Goal: Task Accomplishment & Management: Manage account settings

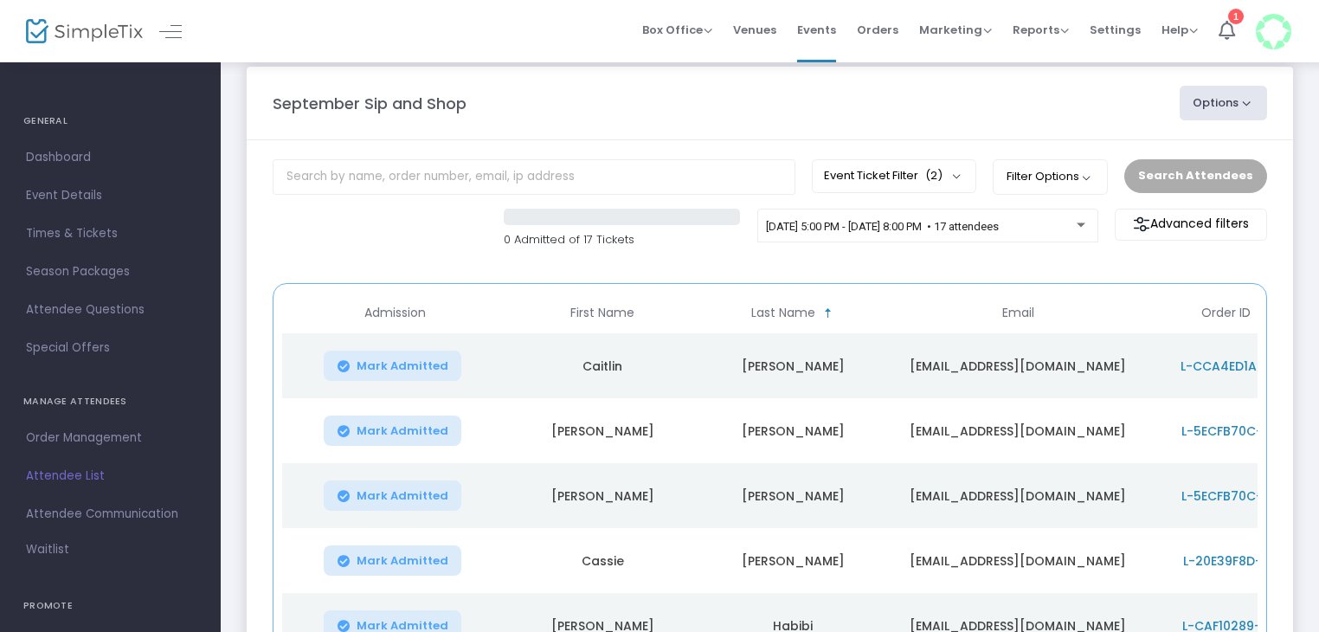
scroll to position [24, 0]
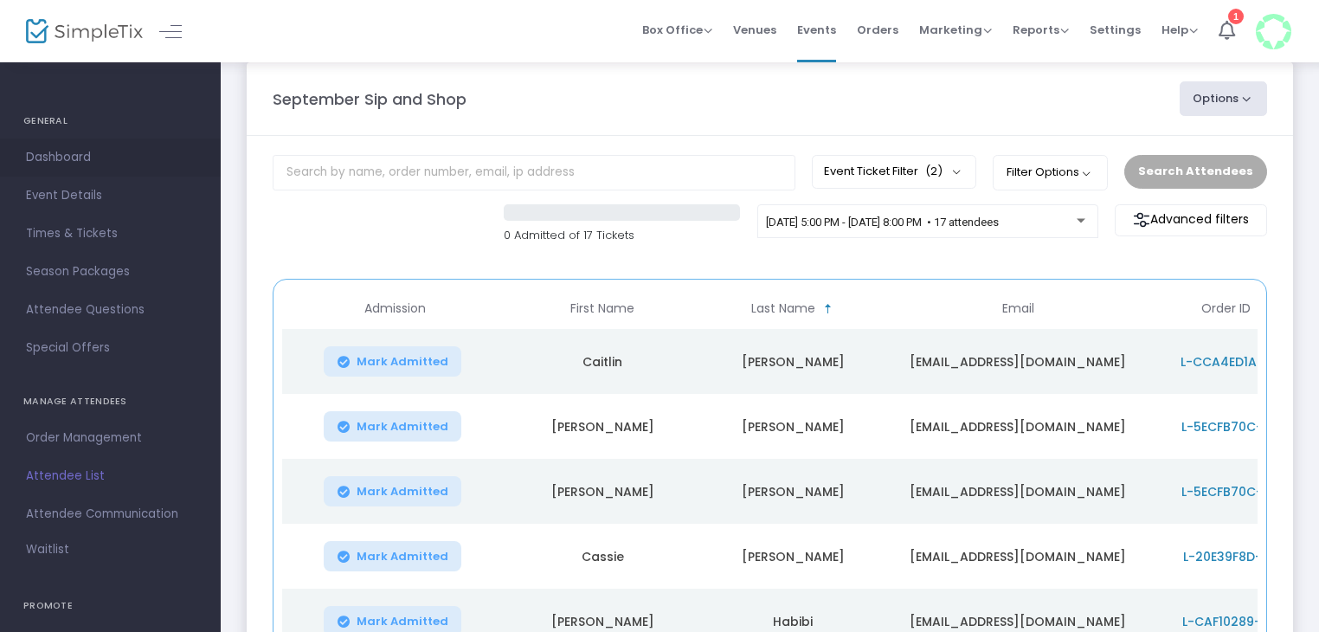
click at [43, 149] on span "Dashboard" at bounding box center [110, 157] width 169 height 23
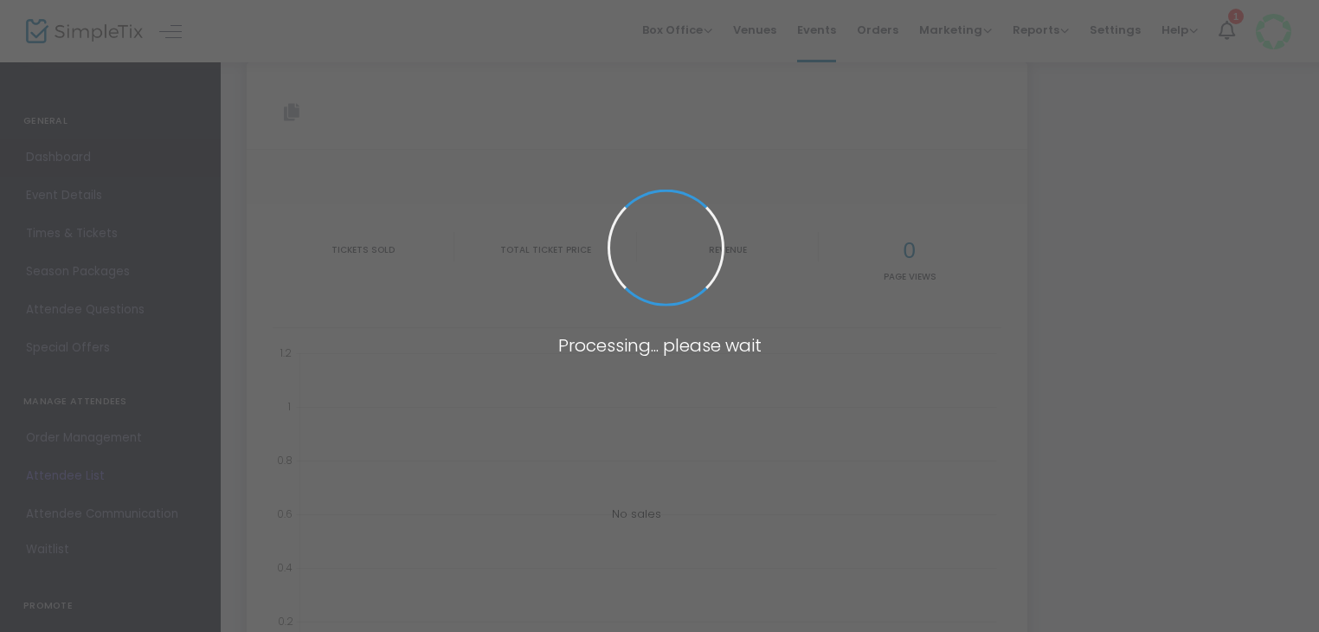
type input "[URL][DOMAIN_NAME]"
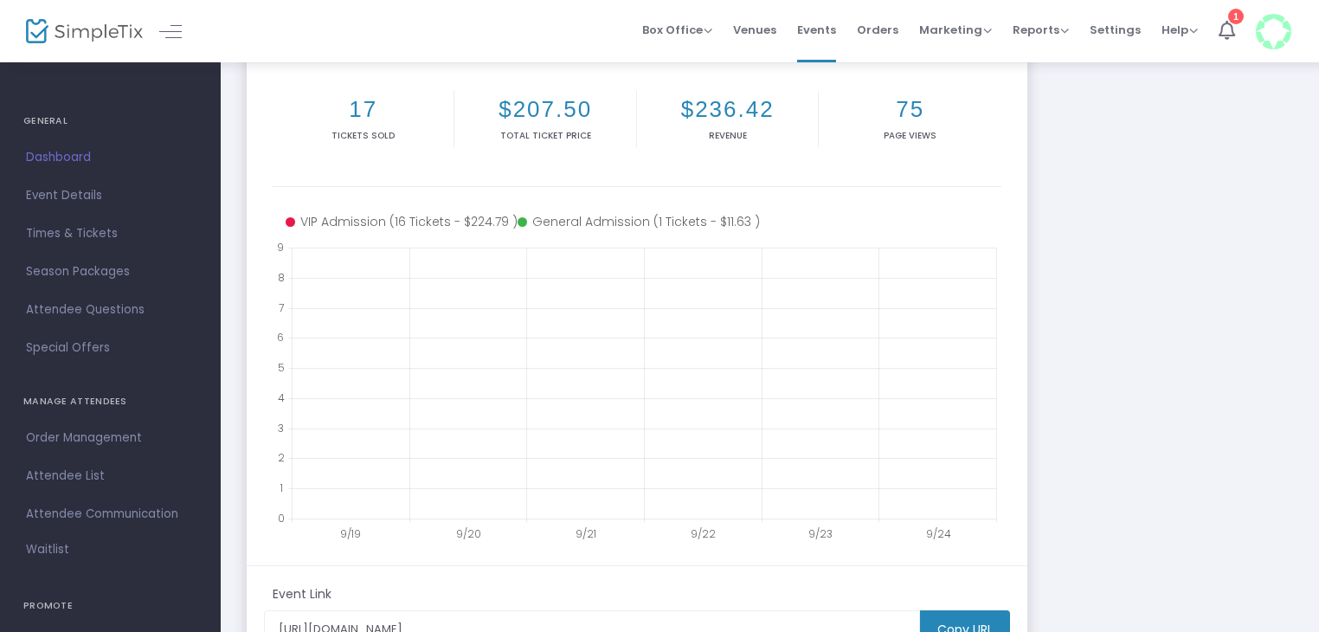
scroll to position [249, 0]
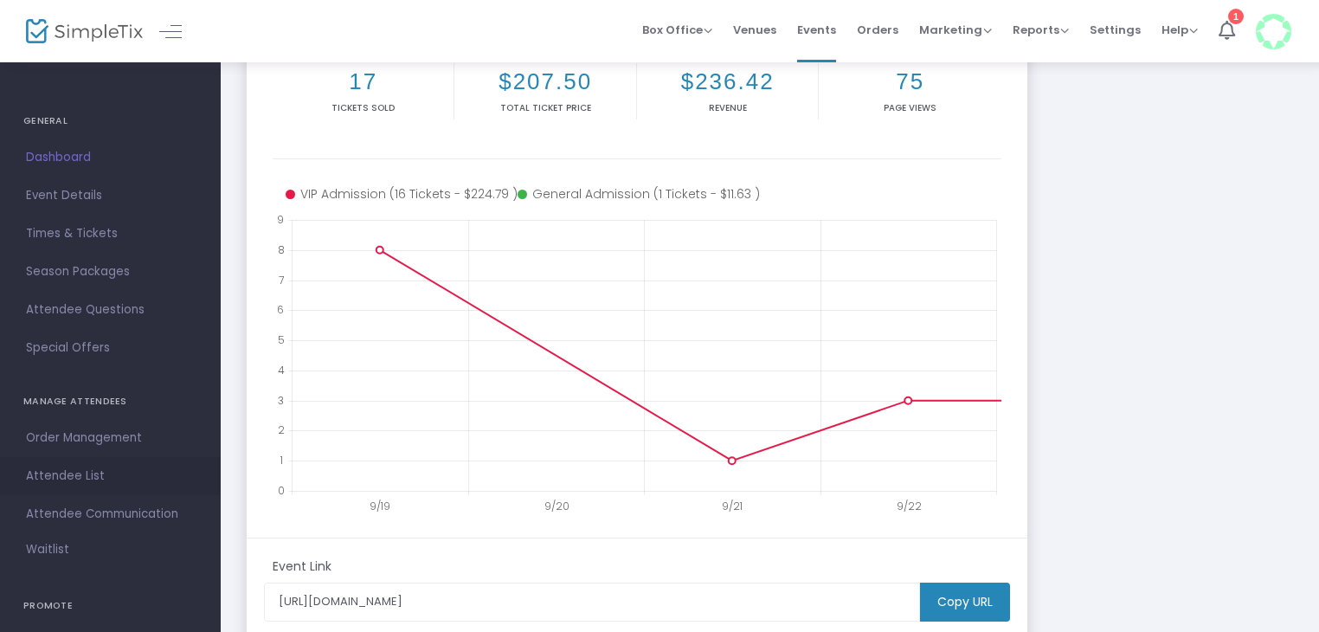
click at [73, 482] on span "Attendee List" at bounding box center [110, 476] width 169 height 23
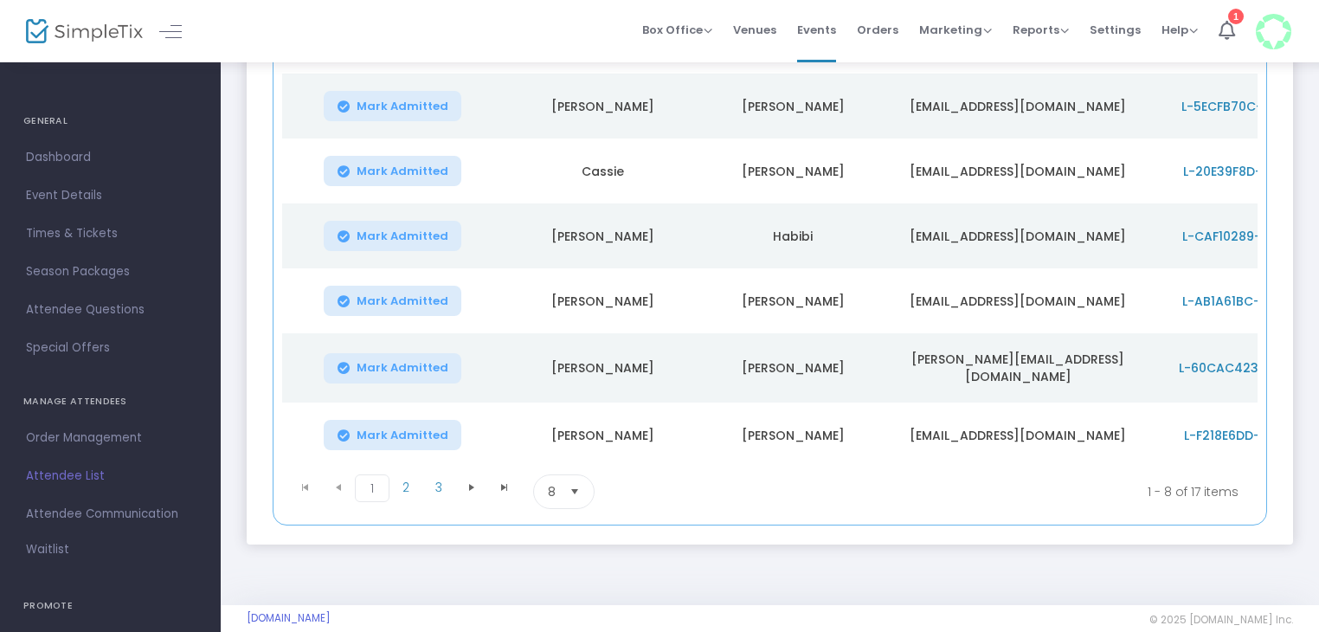
scroll to position [469, 0]
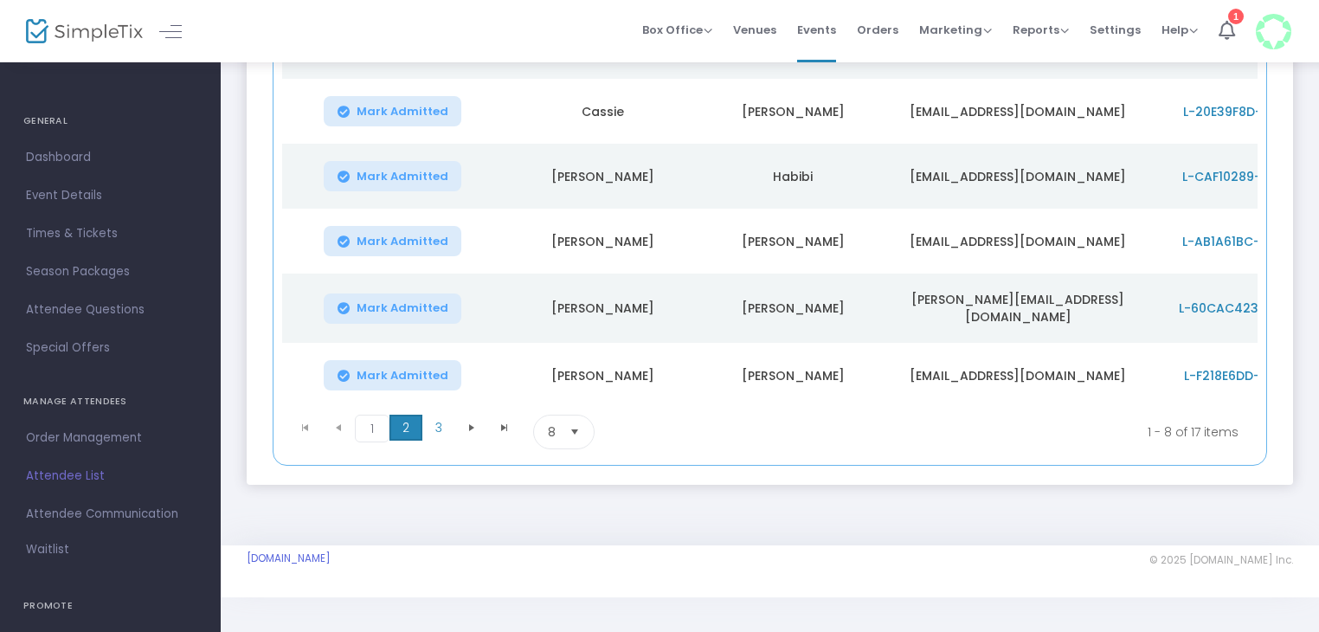
click at [397, 425] on span "2" at bounding box center [406, 428] width 33 height 26
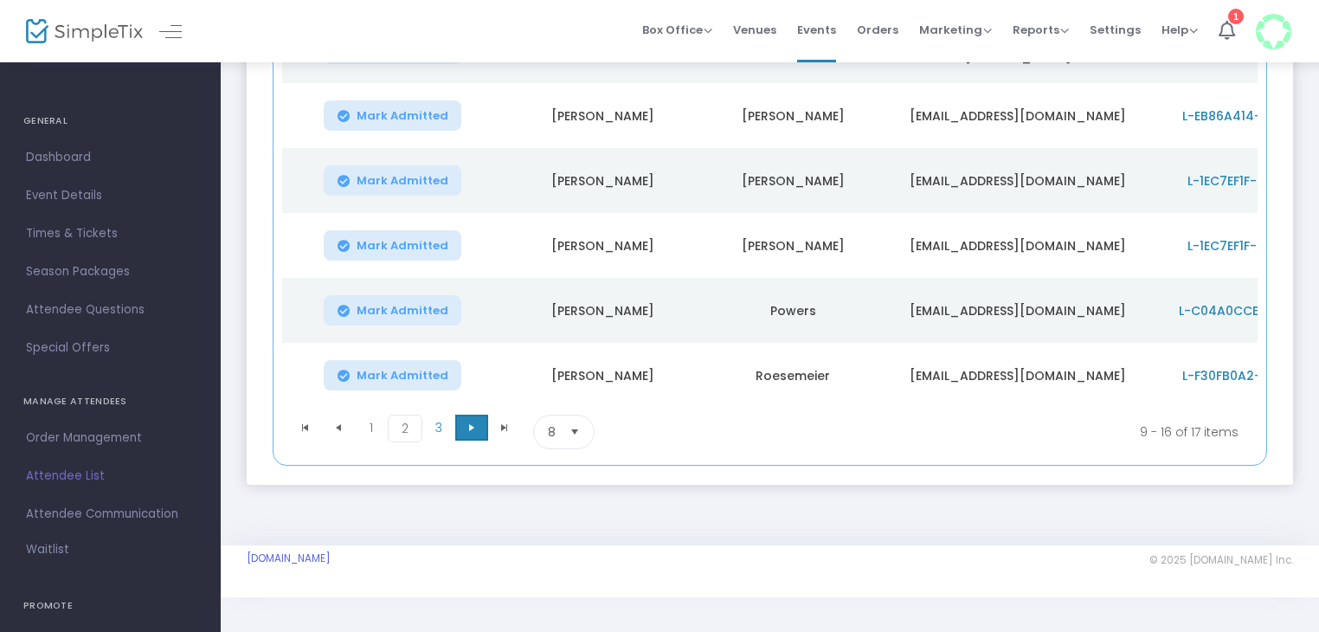
click at [472, 433] on span "Go to the next page" at bounding box center [472, 428] width 14 height 14
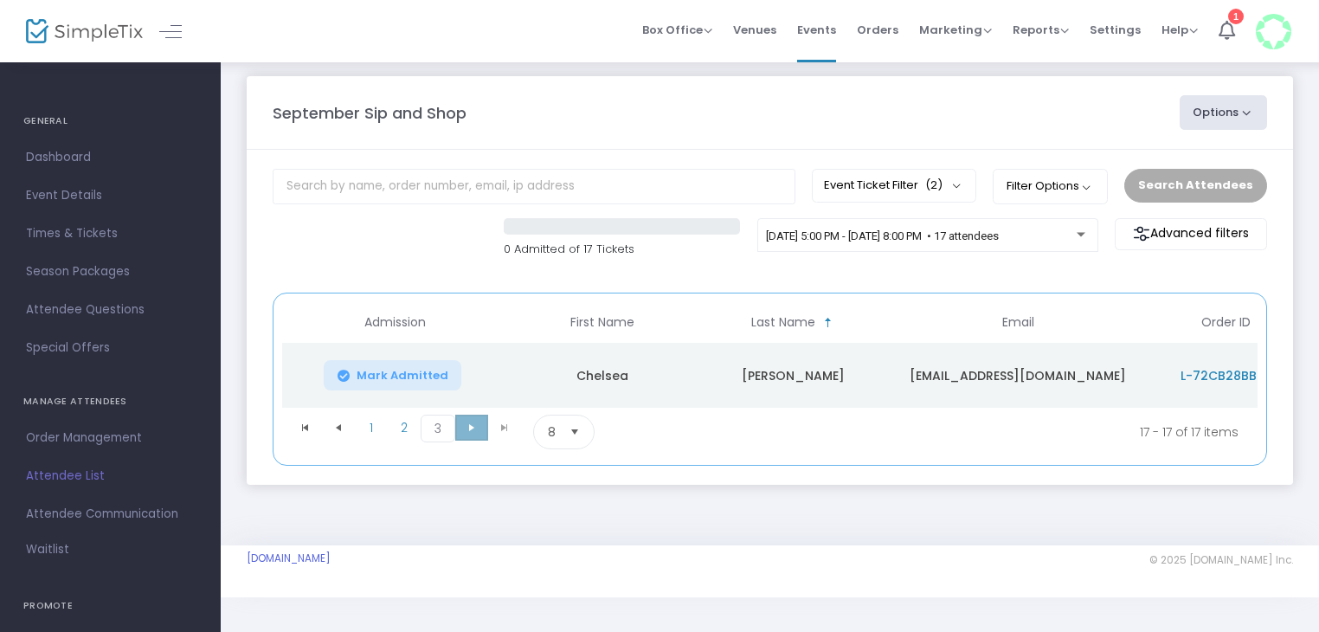
scroll to position [0, 0]
